Goal: Information Seeking & Learning: Learn about a topic

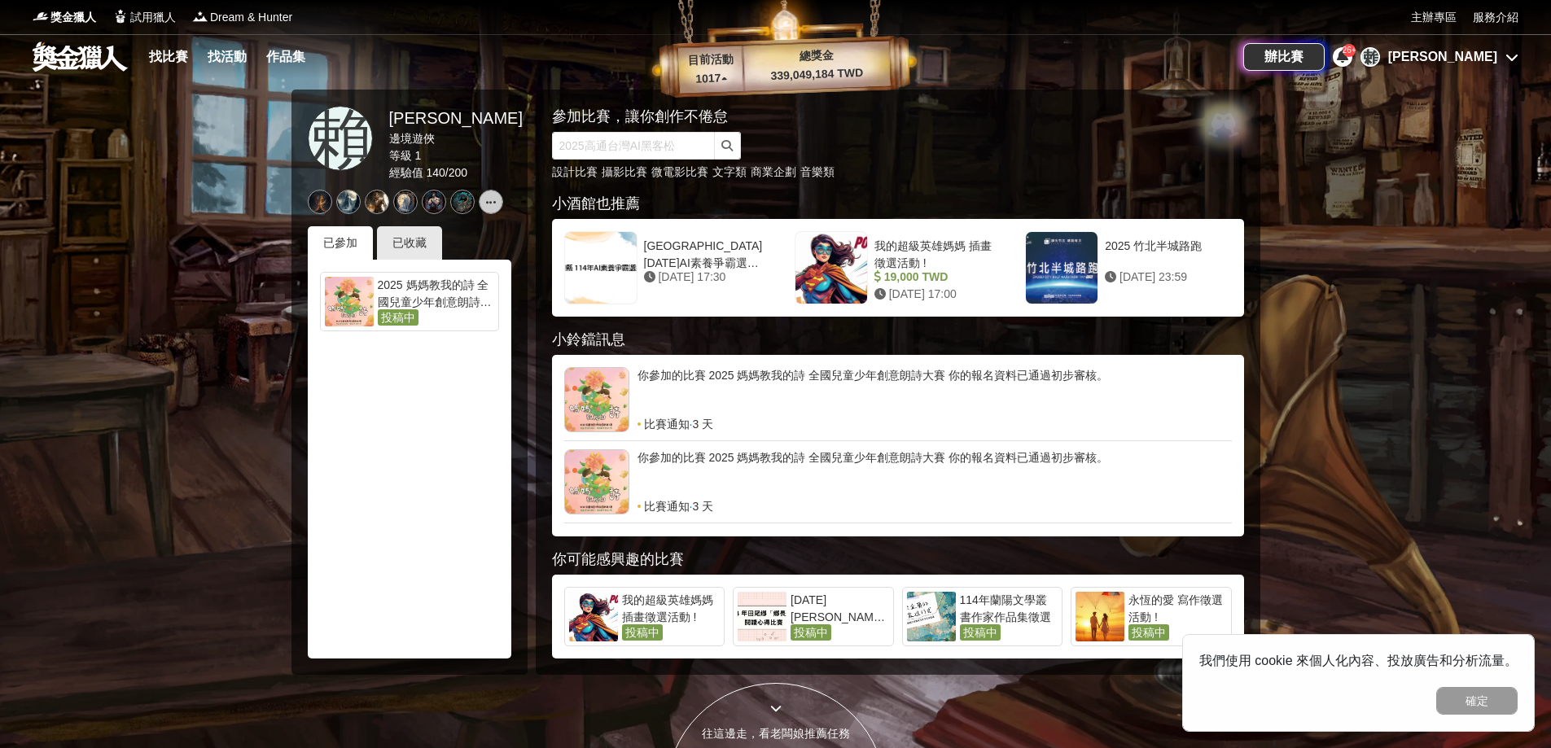
click at [1485, 58] on div "[PERSON_NAME]" at bounding box center [1442, 57] width 109 height 20
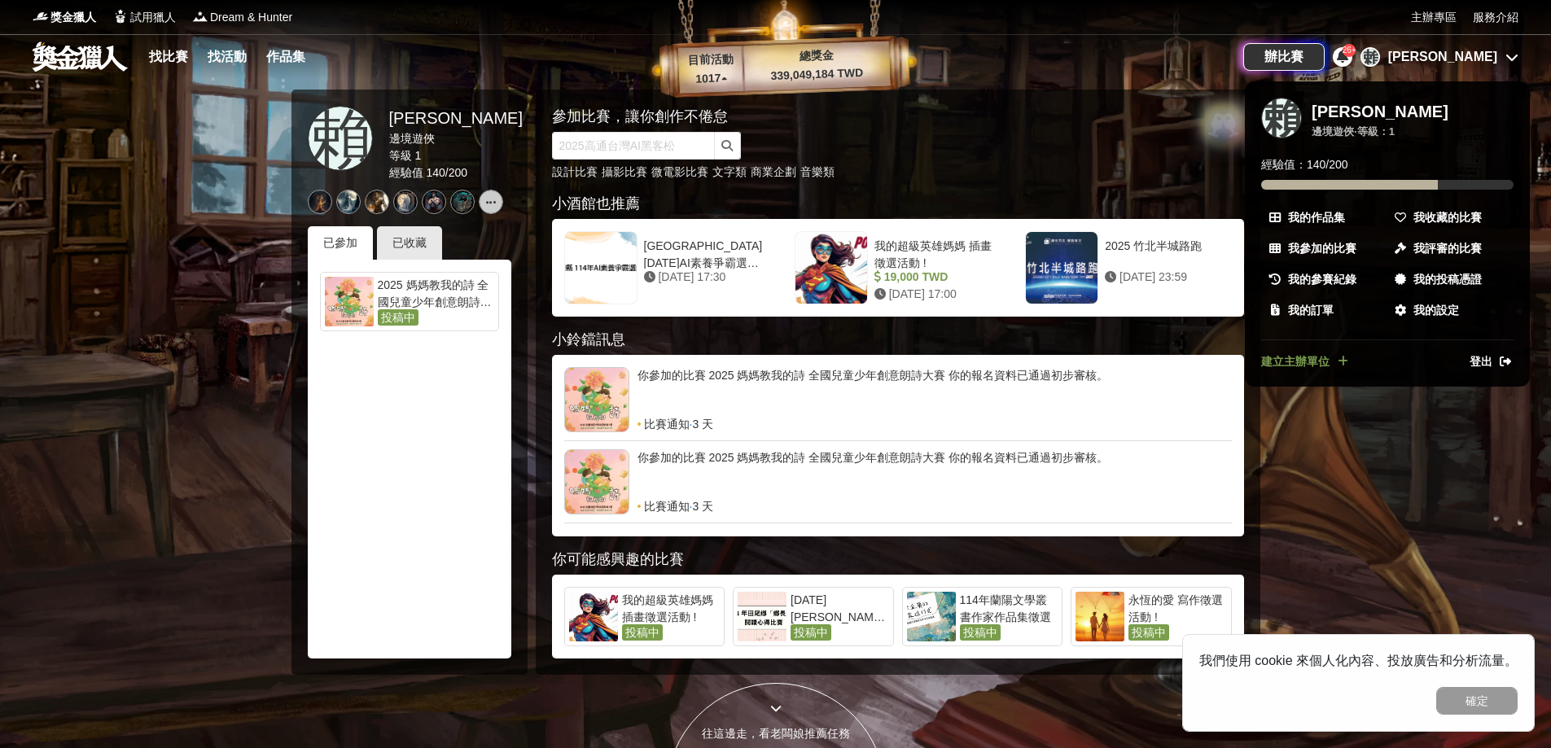
drag, startPoint x: 186, startPoint y: 52, endPoint x: 171, endPoint y: 55, distance: 15.8
click at [186, 52] on div at bounding box center [775, 374] width 1551 height 748
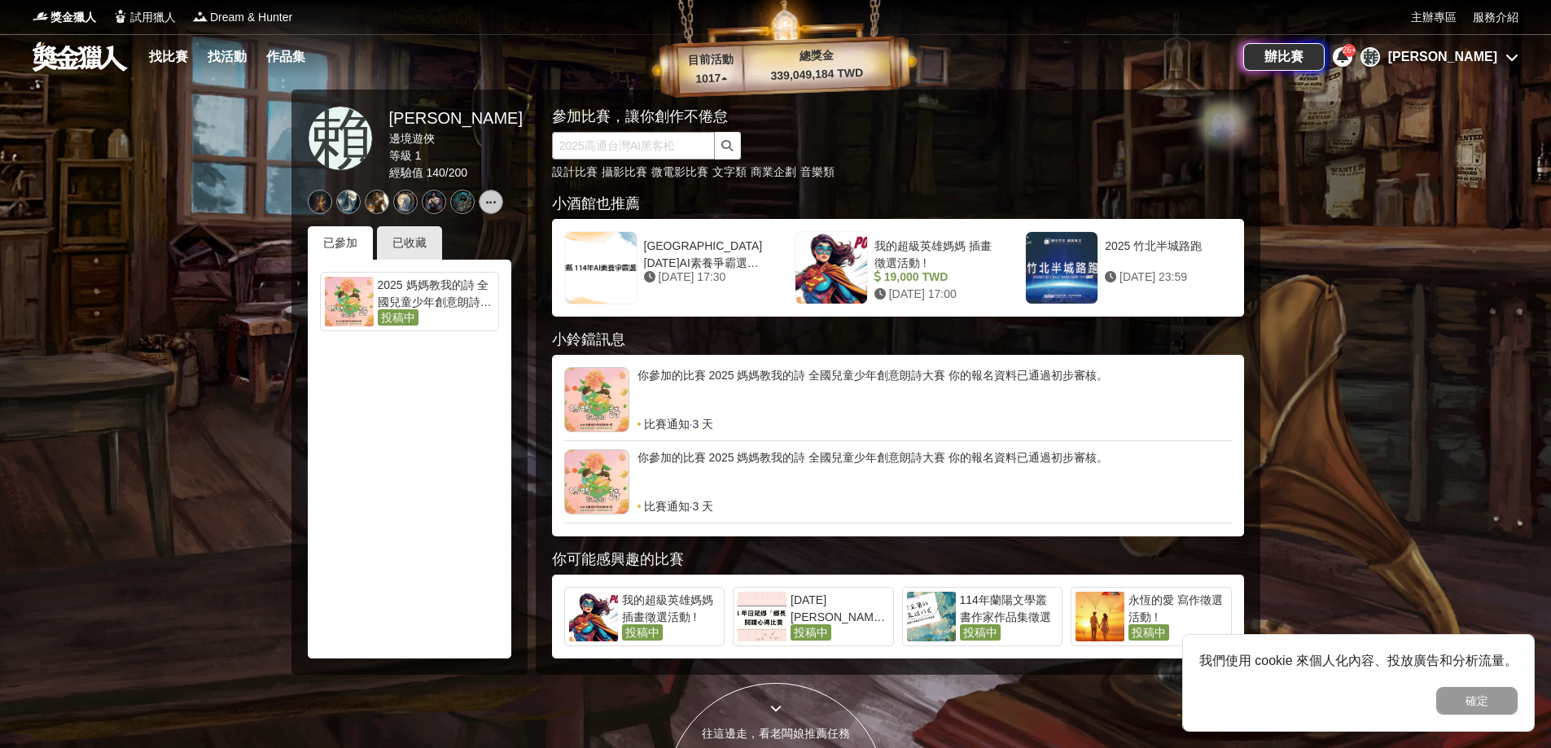
click at [599, 151] on input "text" at bounding box center [633, 146] width 163 height 28
type input "書法"
click button "submit" at bounding box center [728, 146] width 26 height 28
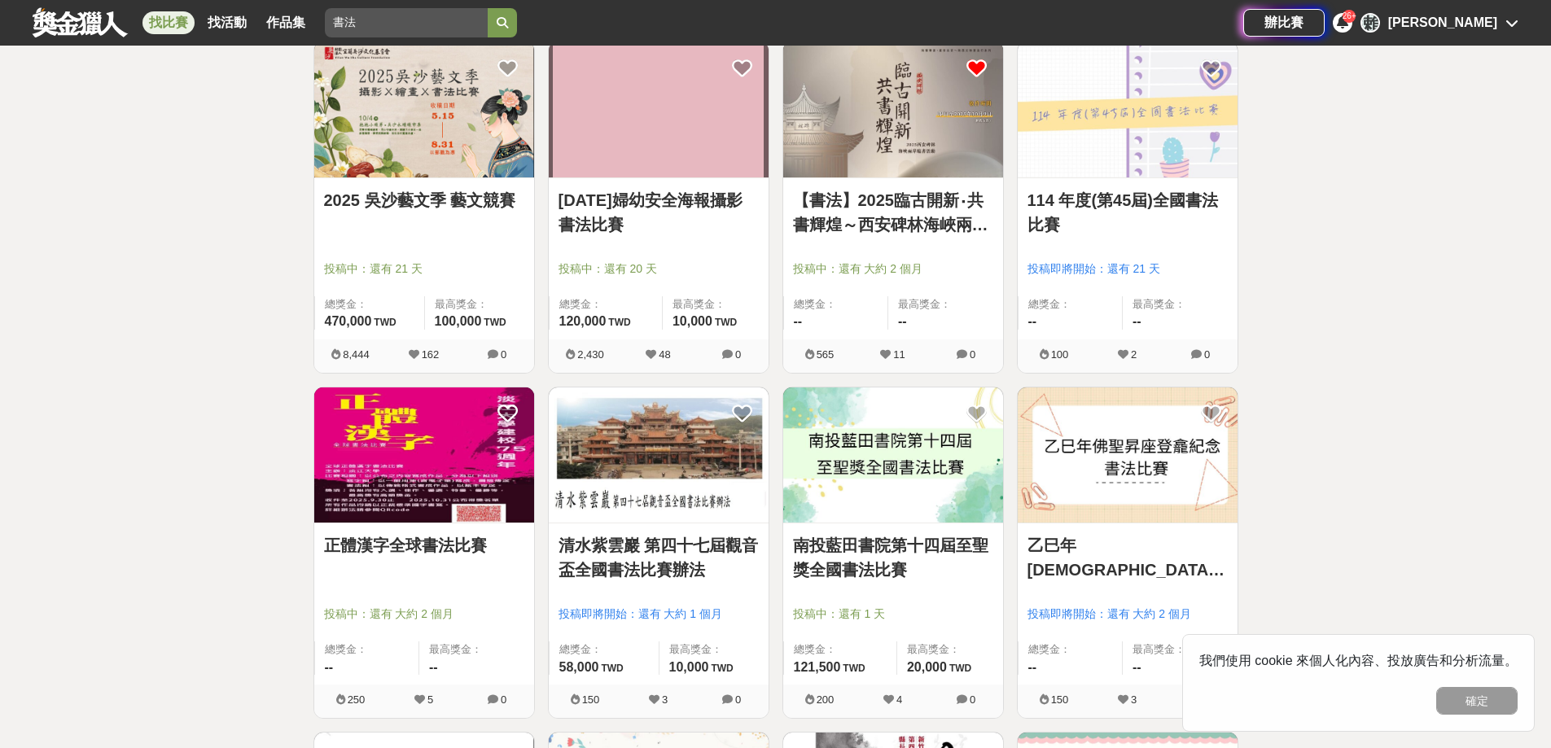
scroll to position [163, 0]
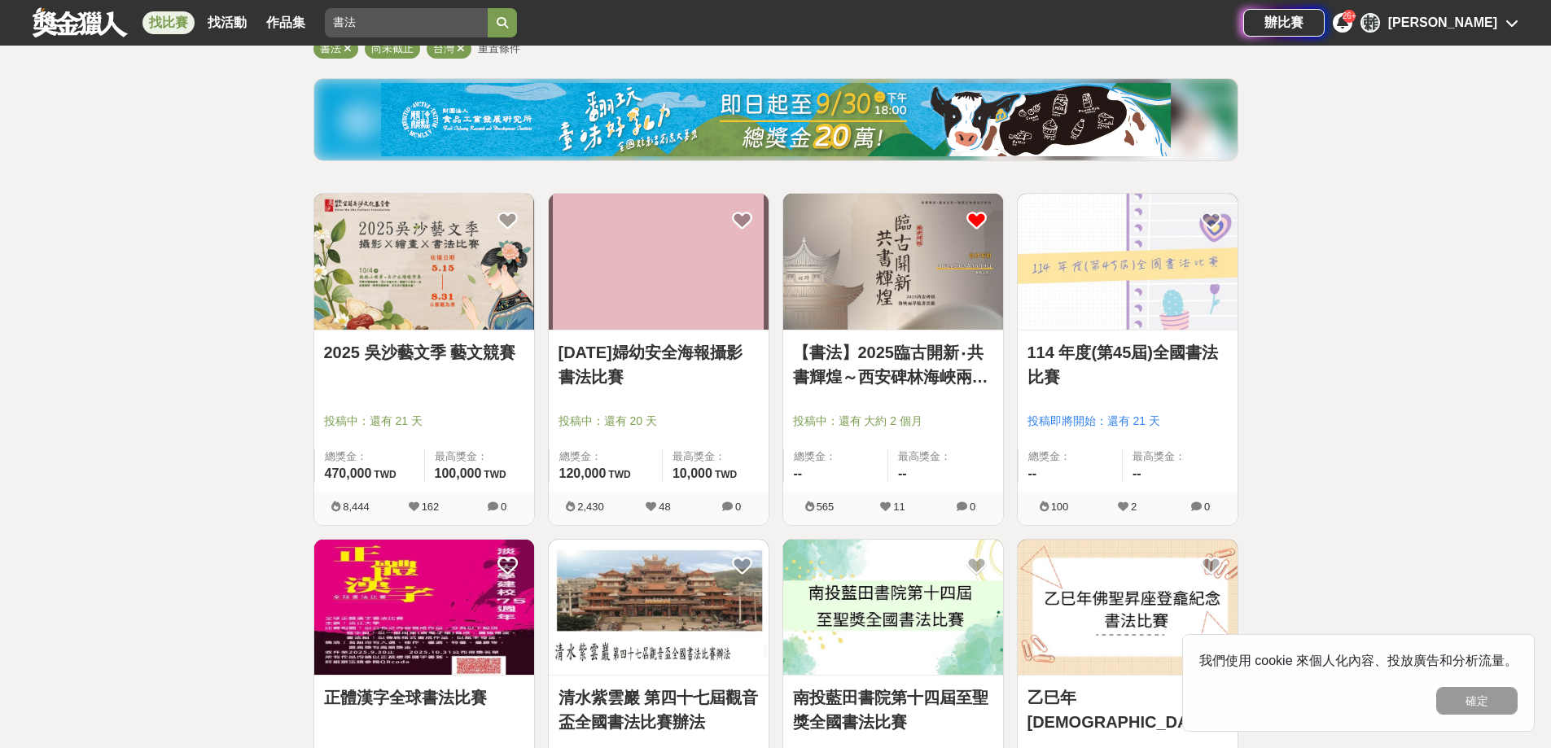
click at [464, 378] on div "2025 吳沙藝文季 藝文競賽" at bounding box center [424, 361] width 200 height 43
click at [403, 347] on link "2025 吳沙藝文季 藝文競賽" at bounding box center [424, 352] width 200 height 24
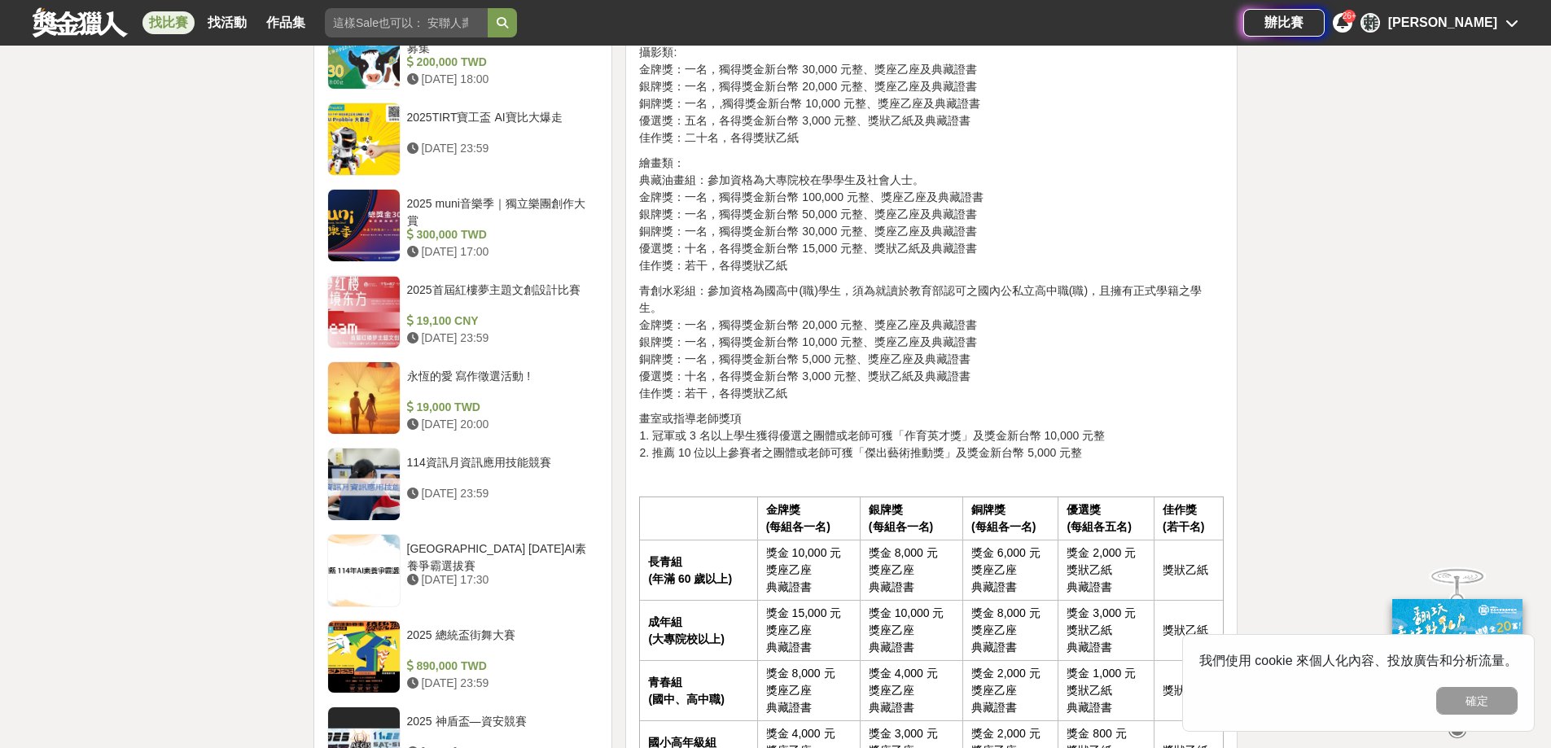
scroll to position [1954, 0]
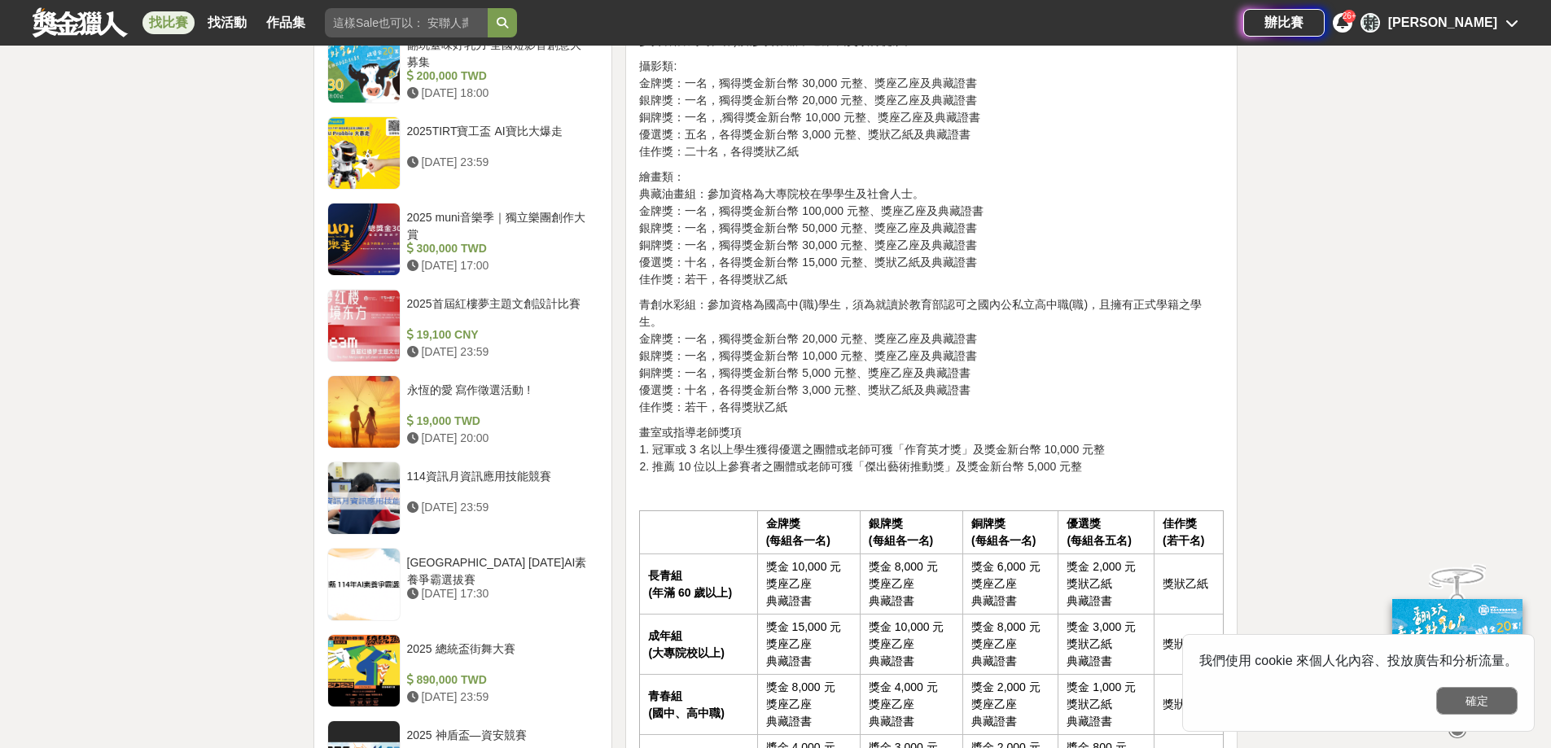
click at [1486, 701] on button "確定" at bounding box center [1476, 701] width 81 height 28
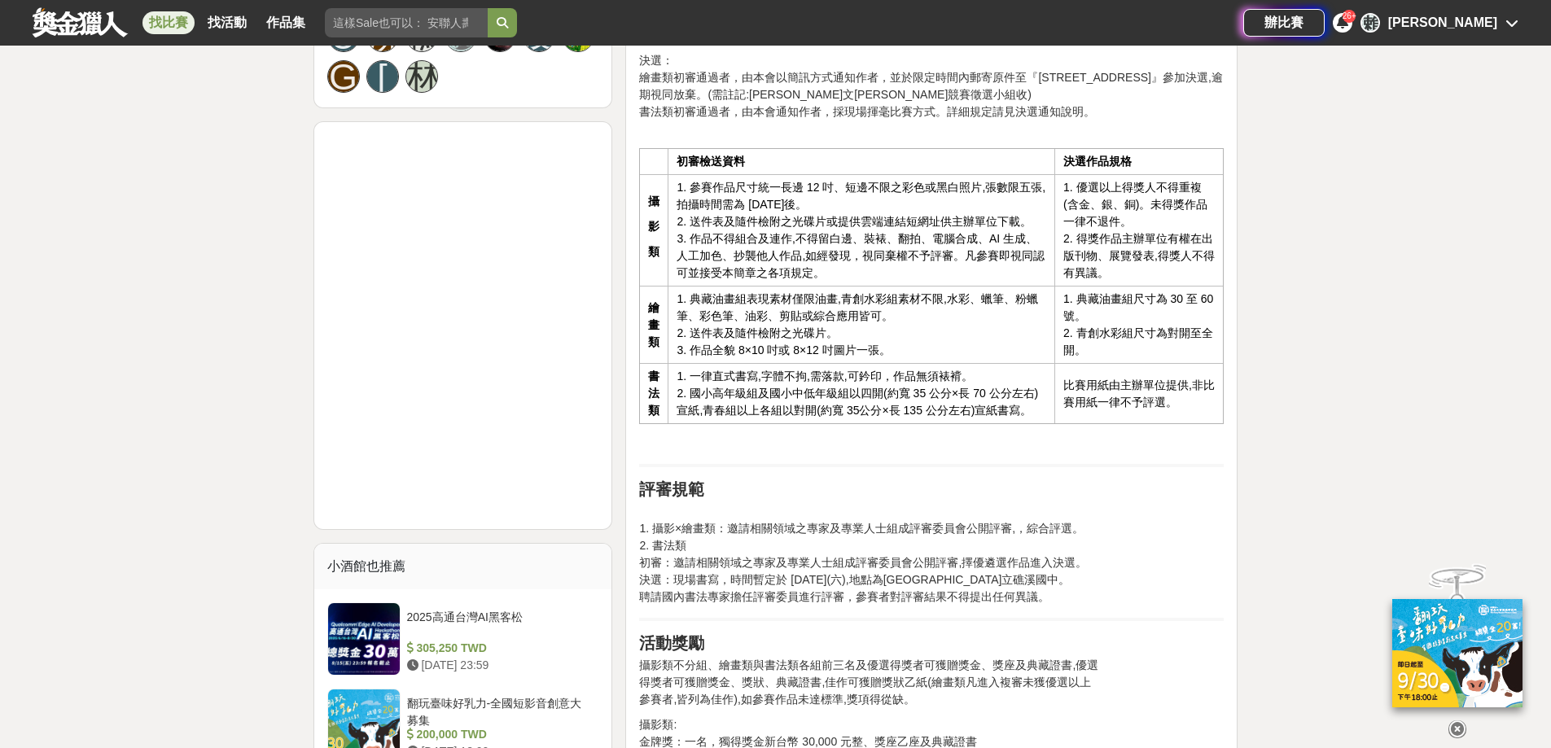
scroll to position [1303, 0]
